Goal: Information Seeking & Learning: Learn about a topic

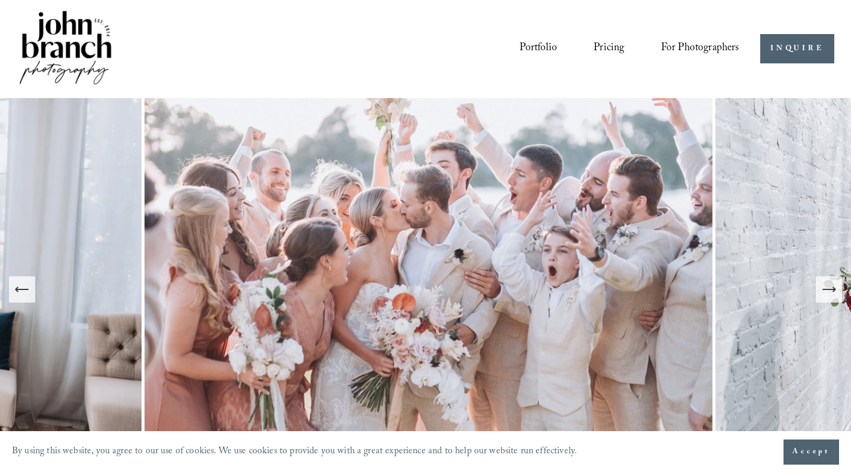
click at [830, 290] on icon "Next Slide" at bounding box center [829, 289] width 17 height 17
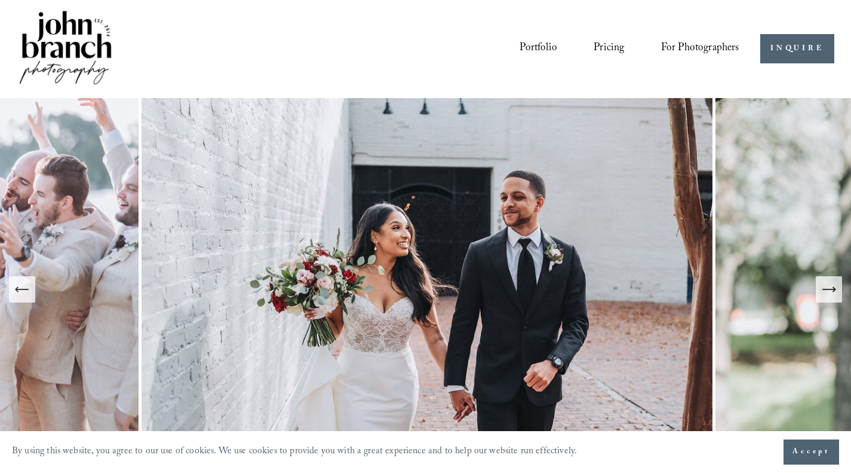
click at [830, 290] on icon "Next Slide" at bounding box center [829, 289] width 17 height 17
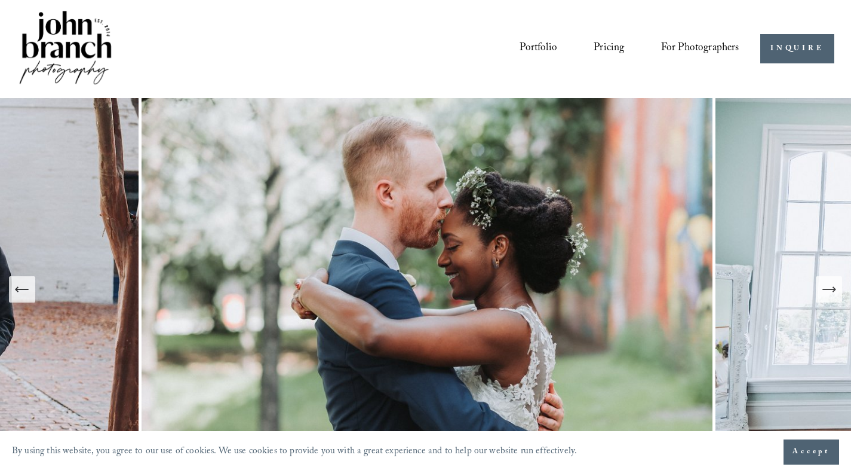
click at [830, 290] on icon "Next Slide" at bounding box center [829, 289] width 17 height 17
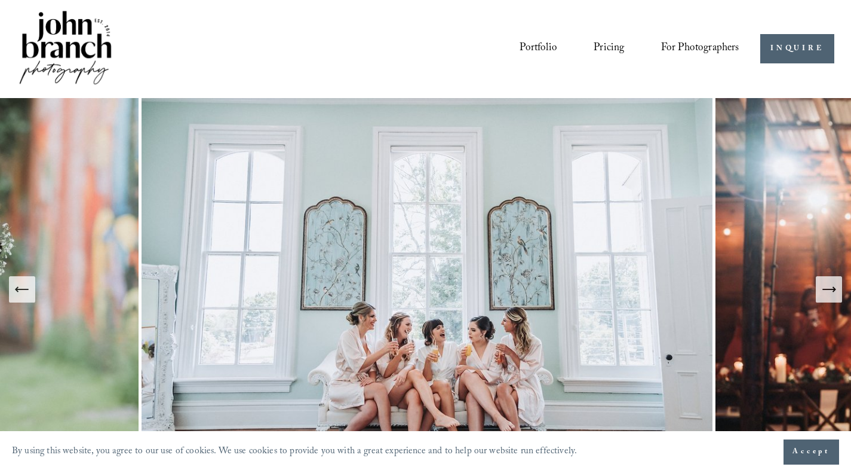
click at [830, 290] on icon "Next Slide" at bounding box center [829, 289] width 17 height 17
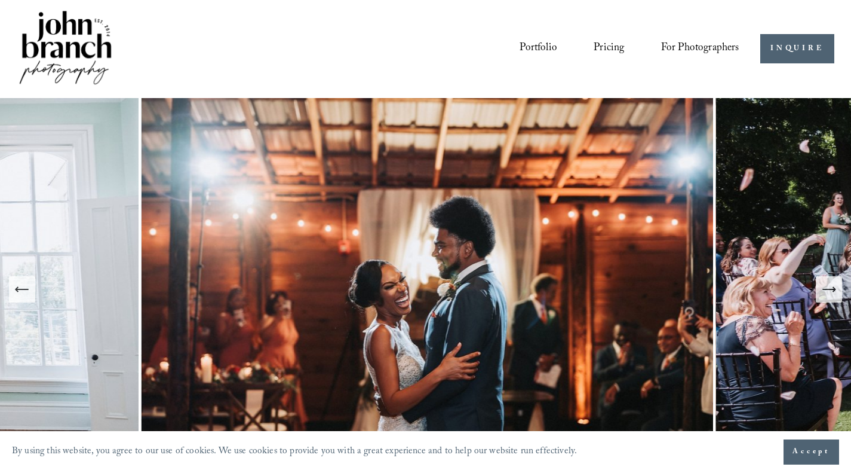
click at [830, 290] on icon "Next Slide" at bounding box center [829, 289] width 17 height 17
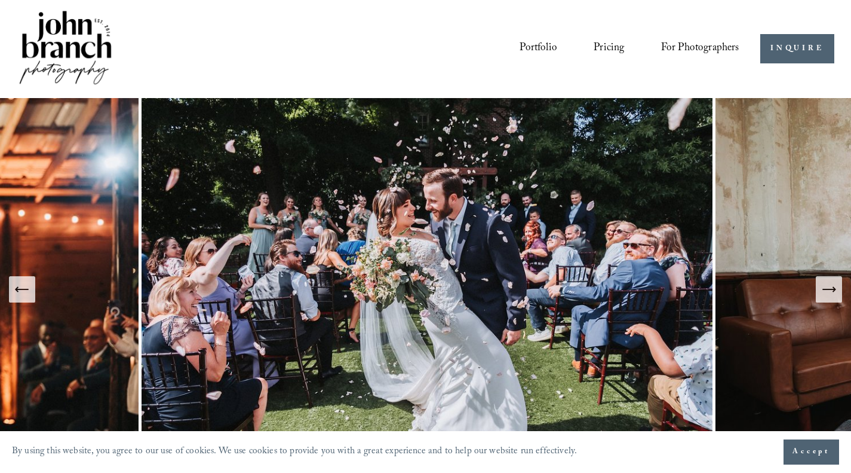
click at [830, 290] on icon "Next Slide" at bounding box center [829, 289] width 17 height 17
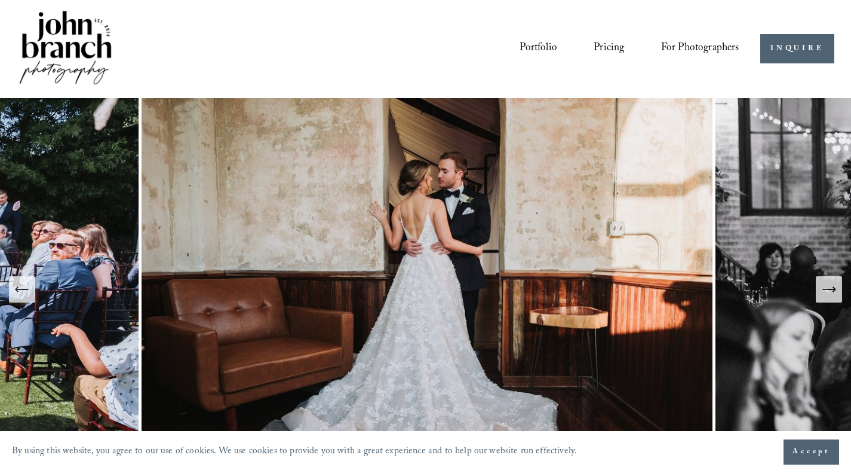
click at [615, 45] on link "Pricing" at bounding box center [609, 49] width 30 height 23
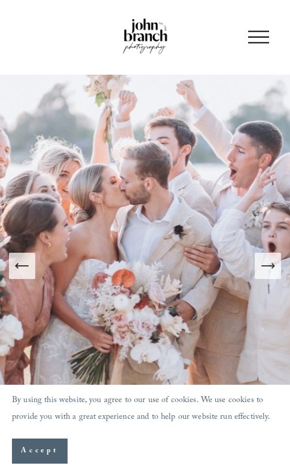
click at [258, 39] on div at bounding box center [258, 36] width 21 height 21
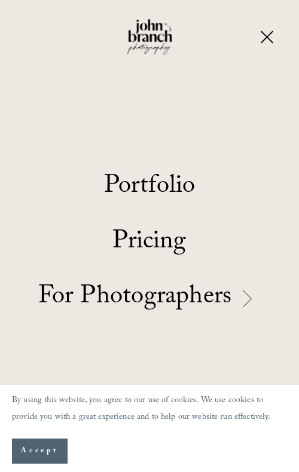
click at [214, 410] on p "By using this website, you agree to our use of cookies. We use cookies to provi…" at bounding box center [149, 409] width 275 height 33
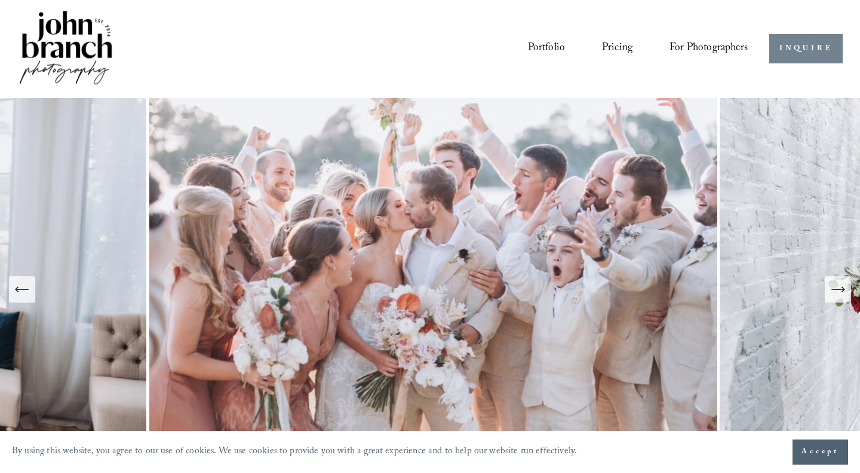
click at [289, 50] on link "INQUIRE" at bounding box center [805, 48] width 73 height 29
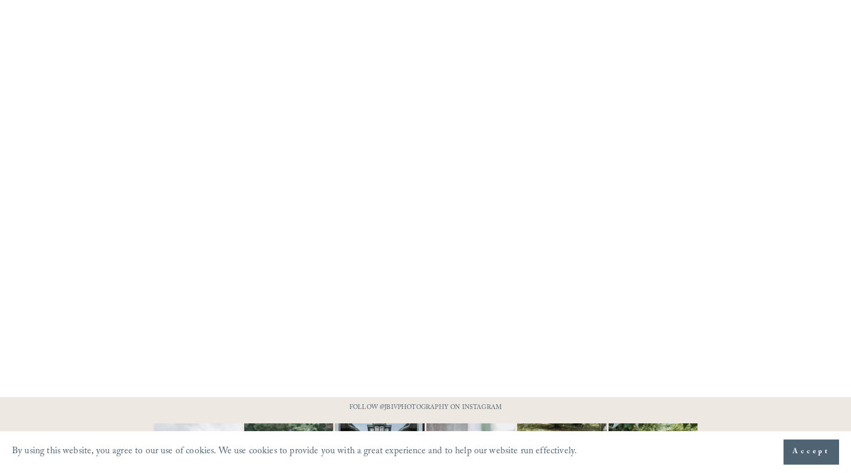
scroll to position [961, 0]
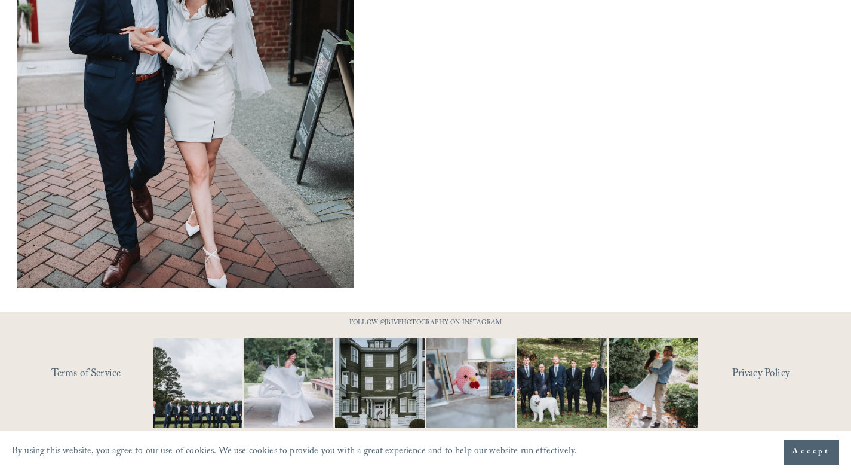
click at [404, 390] on img at bounding box center [380, 382] width 115 height 89
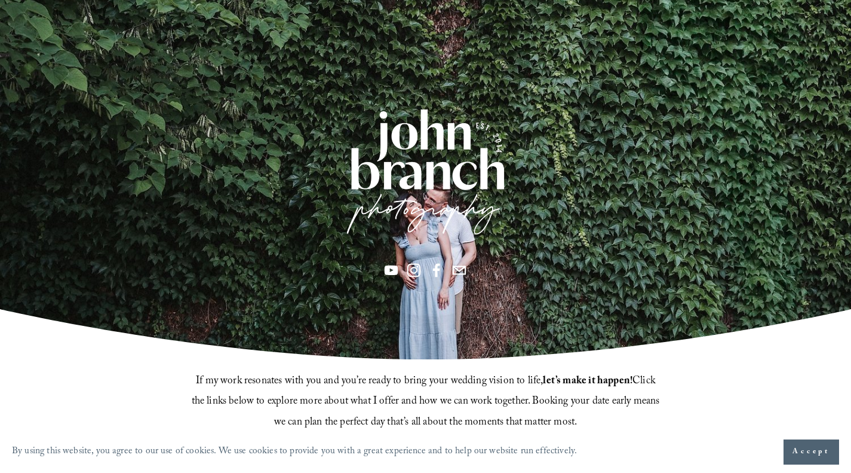
click at [419, 148] on div at bounding box center [425, 174] width 167 height 138
